Goal: Find contact information: Find contact information

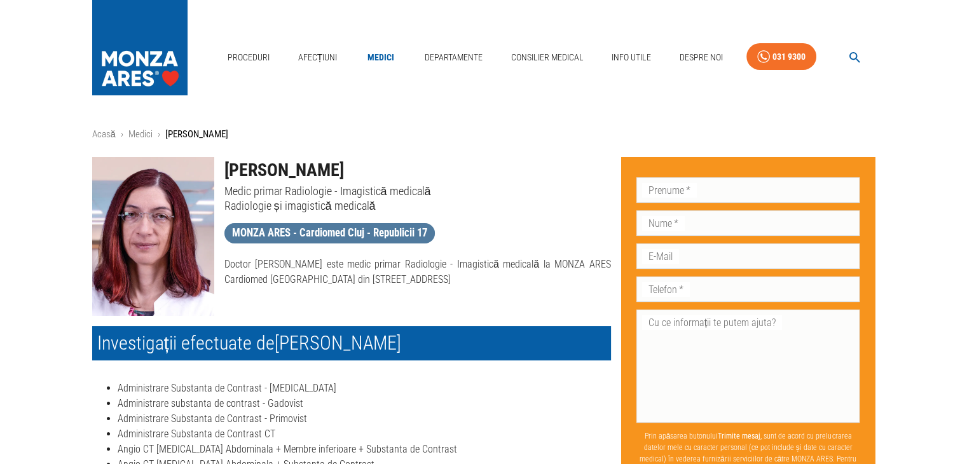
click at [404, 230] on span "MONZA ARES - Cardiomed Cluj - Republicii 17" at bounding box center [330, 233] width 211 height 16
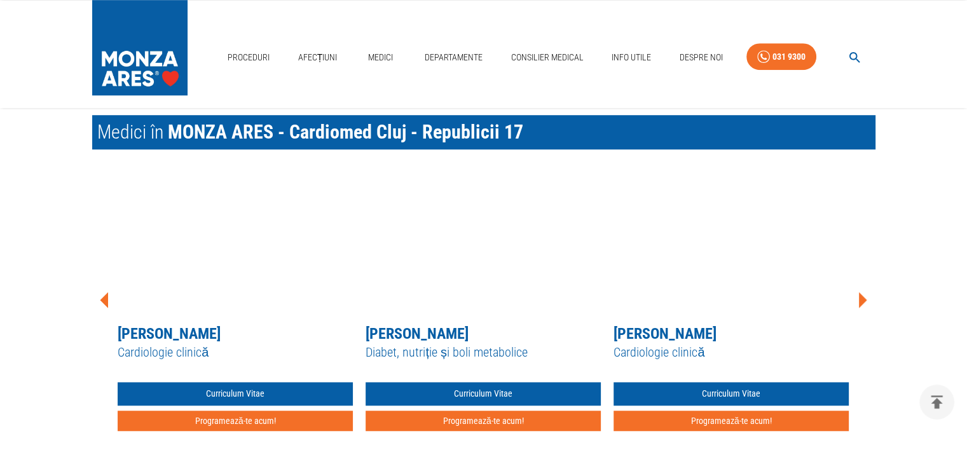
scroll to position [954, 0]
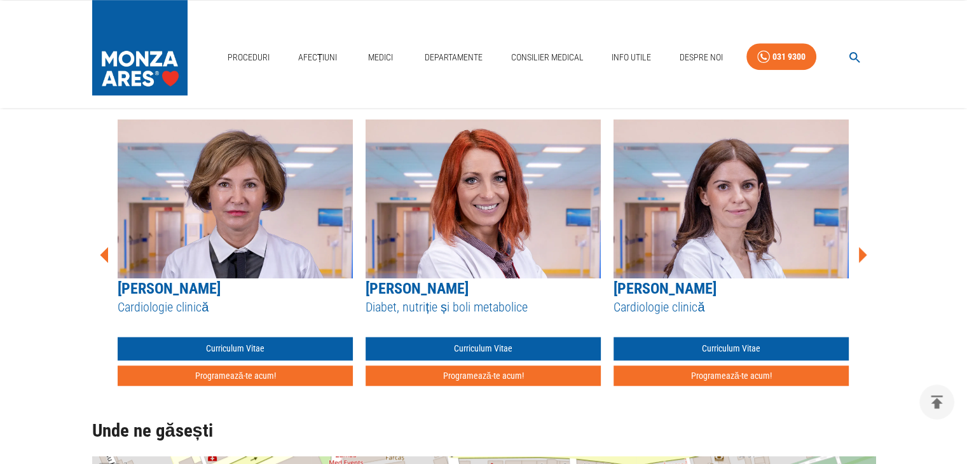
click at [864, 257] on icon at bounding box center [863, 255] width 8 height 16
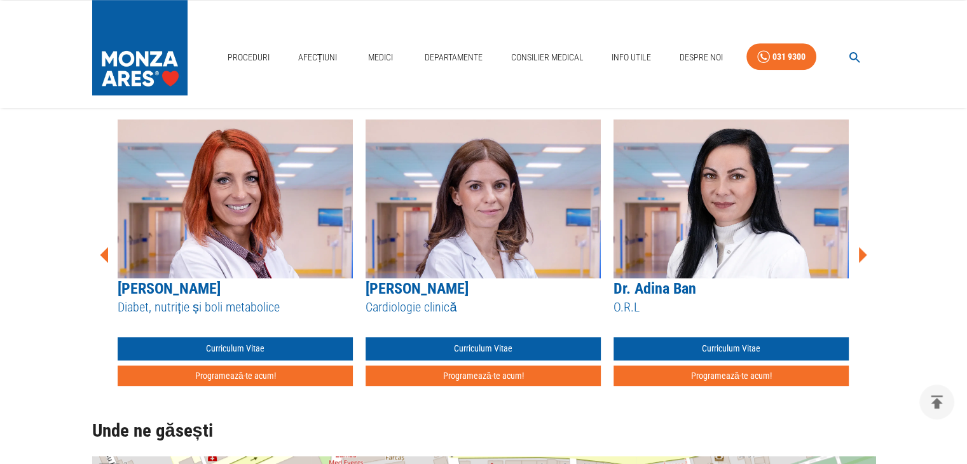
click at [864, 257] on icon at bounding box center [863, 255] width 8 height 16
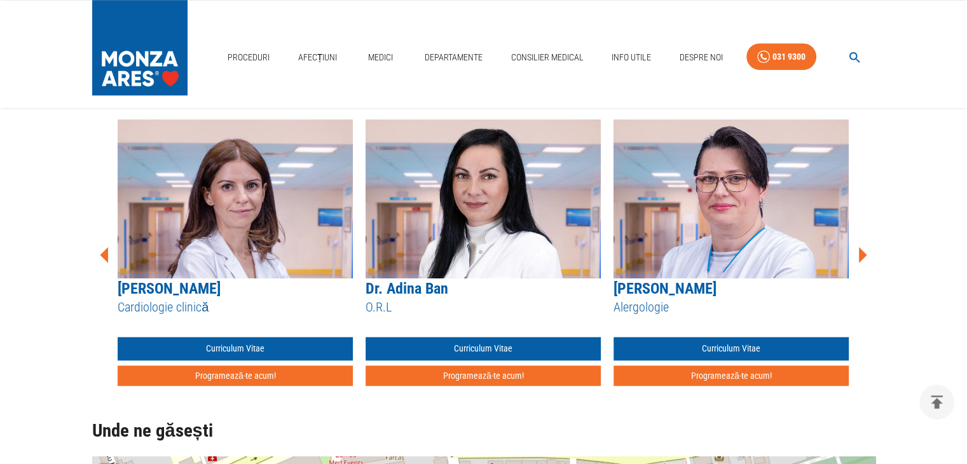
click at [864, 257] on icon at bounding box center [863, 255] width 8 height 16
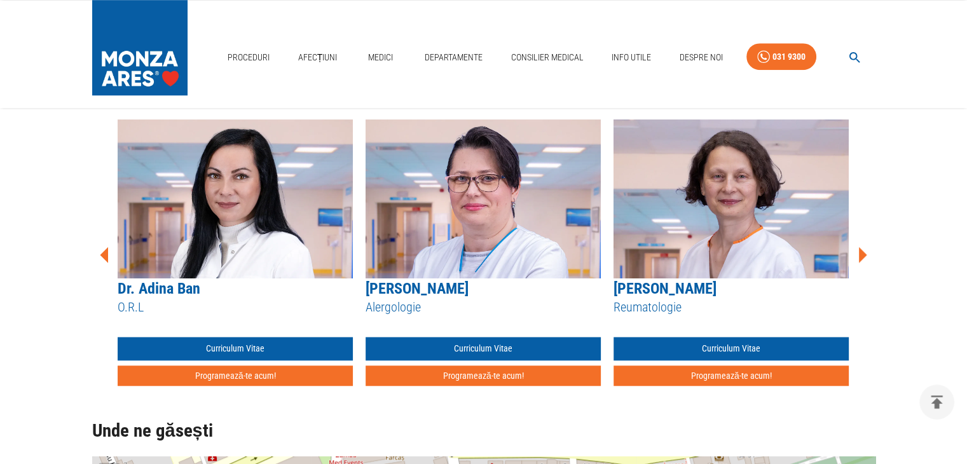
click at [864, 257] on icon at bounding box center [863, 255] width 8 height 16
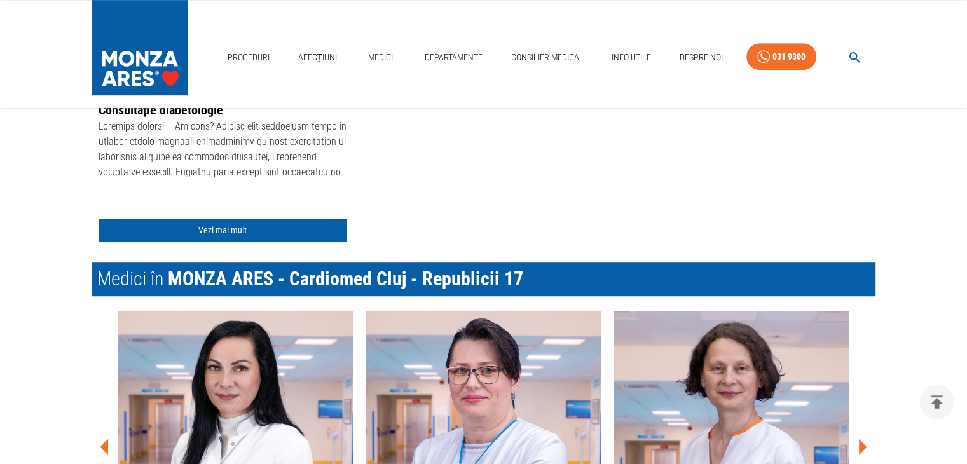
scroll to position [530, 0]
